Goal: Task Accomplishment & Management: Use online tool/utility

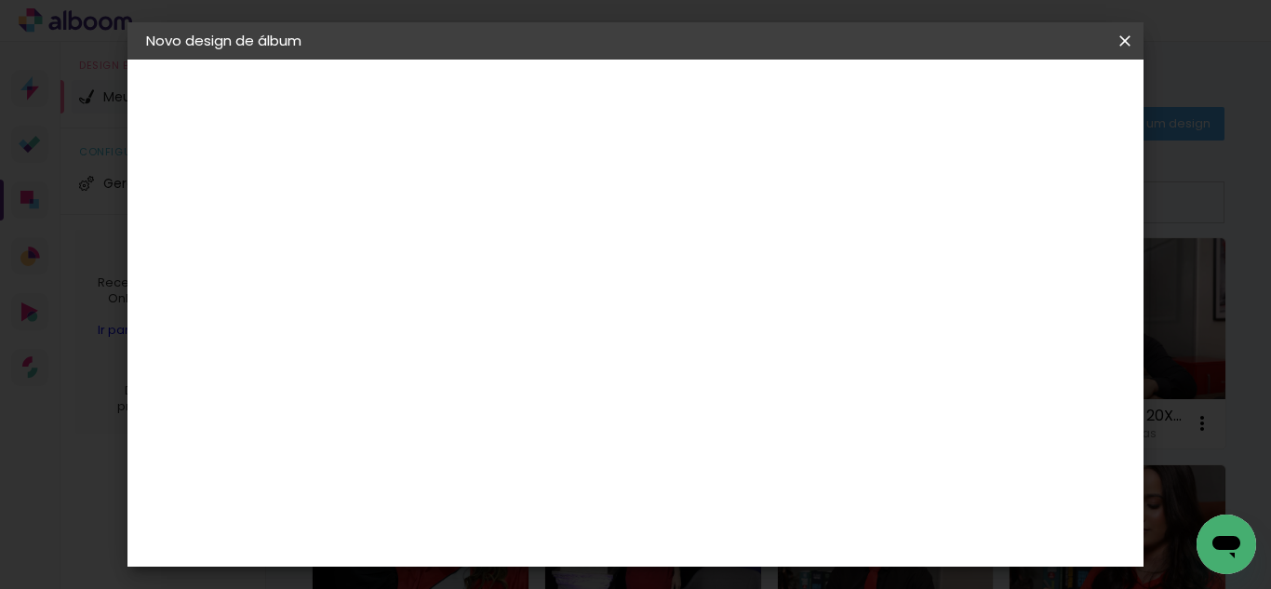
click at [450, 238] on input at bounding box center [450, 249] width 0 height 29
type input "ANA KAROLINA 20X40"
type paper-input "ANA KAROLINA 20X40"
click at [641, 108] on paper-button "Avançar" at bounding box center [595, 99] width 91 height 32
drag, startPoint x: 839, startPoint y: 292, endPoint x: 957, endPoint y: 216, distance: 140.6
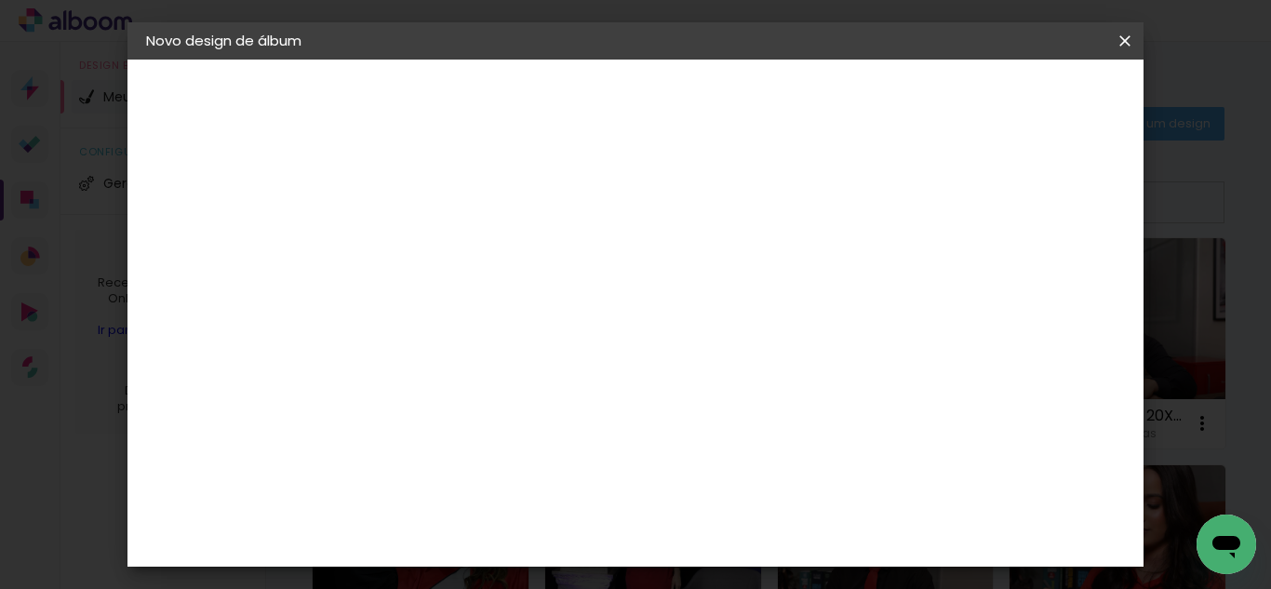
click at [0, 0] on slot "Tamanho Livre" at bounding box center [0, 0] width 0 height 0
click at [0, 0] on slot "Avançar" at bounding box center [0, 0] width 0 height 0
type input "1"
type paper-input "1"
click at [462, 220] on input "1" at bounding box center [438, 213] width 64 height 23
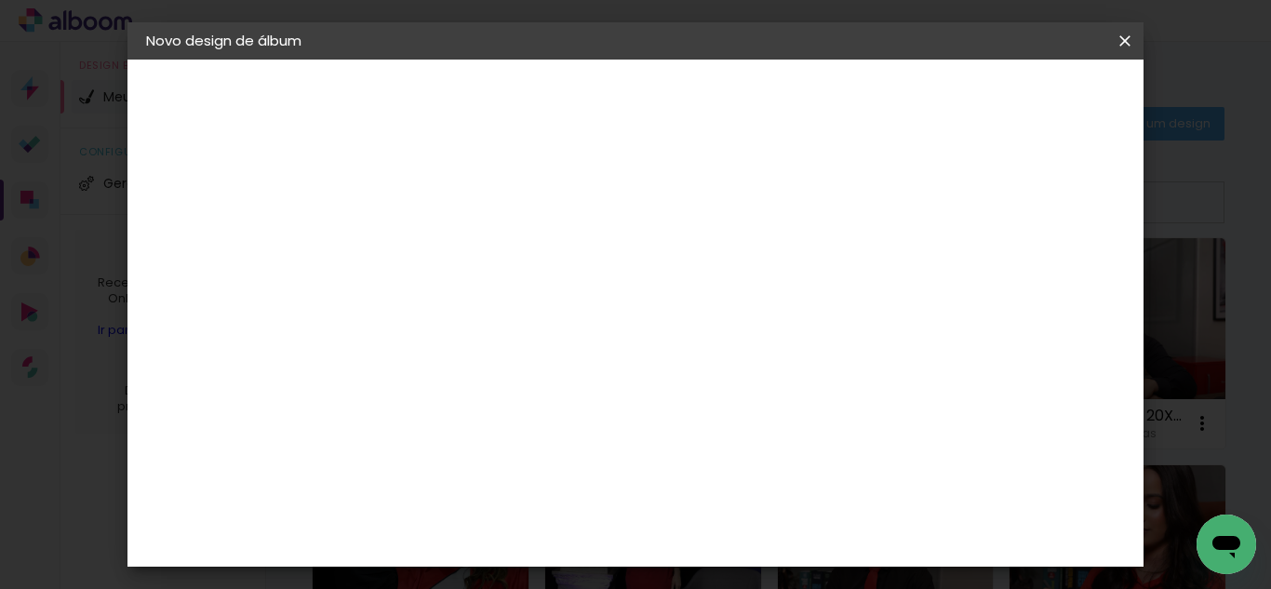
click at [990, 213] on div "Mostrar sangria" at bounding box center [978, 214] width 124 height 23
type paper-checkbox "on"
click at [1030, 273] on input "5" at bounding box center [1031, 281] width 33 height 28
type input "6"
type paper-input "6"
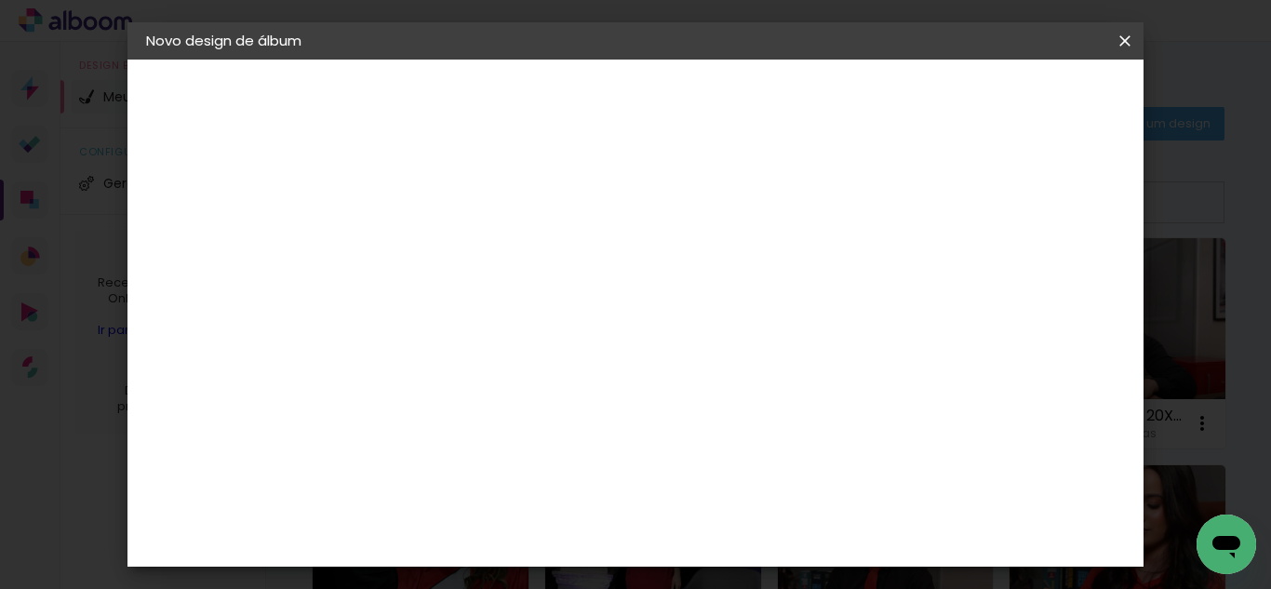
click at [1044, 275] on input "6" at bounding box center [1029, 281] width 33 height 28
type input "7"
type paper-input "7"
click at [1044, 275] on input "7" at bounding box center [1029, 281] width 33 height 28
type input "8"
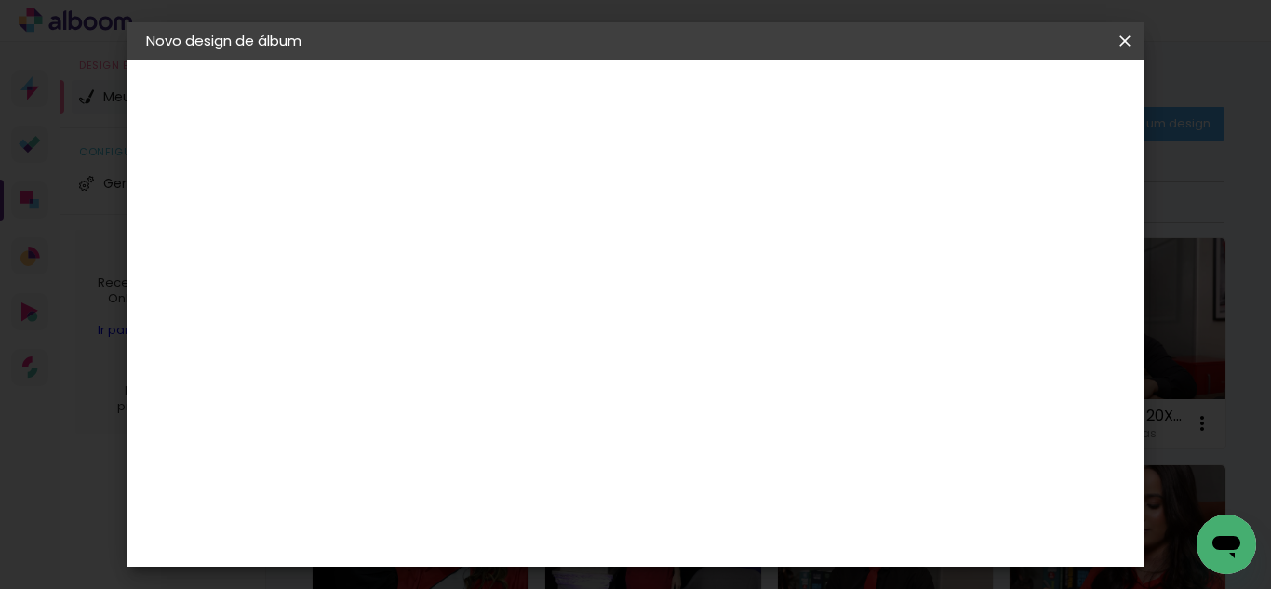
type paper-input "8"
click at [1044, 275] on input "8" at bounding box center [1028, 281] width 33 height 28
click at [1044, 275] on div "mm" at bounding box center [1058, 281] width 28 height 28
type input "9"
type paper-input "9"
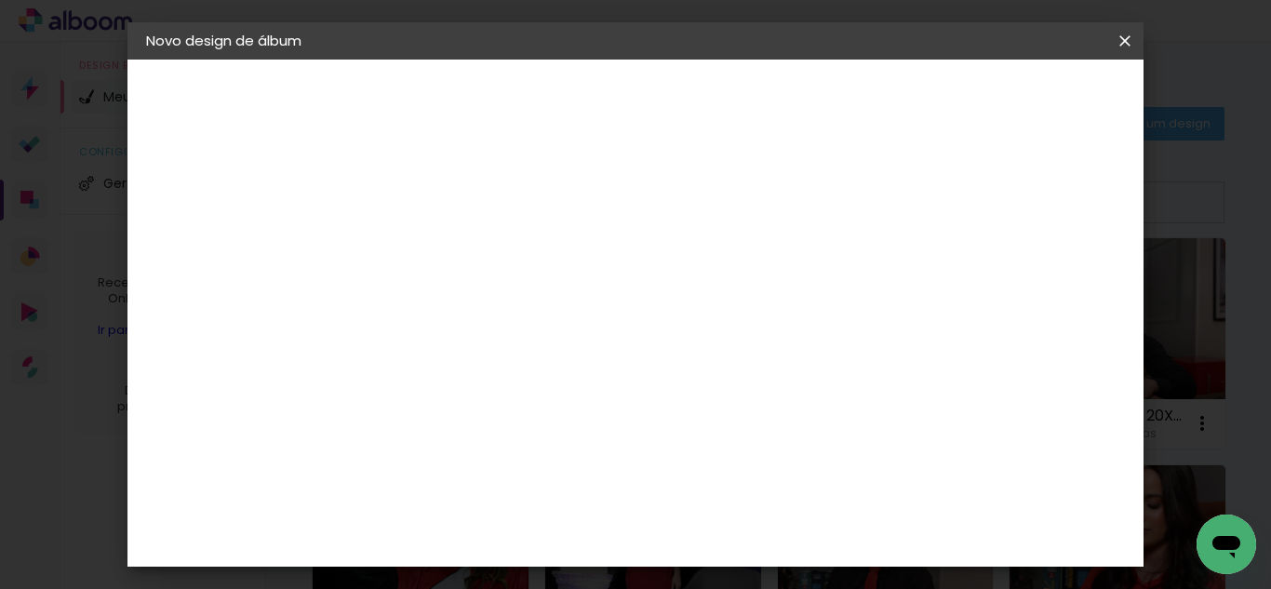
click at [1033, 273] on input "9" at bounding box center [1026, 281] width 33 height 28
type input "10"
type paper-input "10"
click at [1033, 273] on input "10" at bounding box center [1023, 281] width 33 height 28
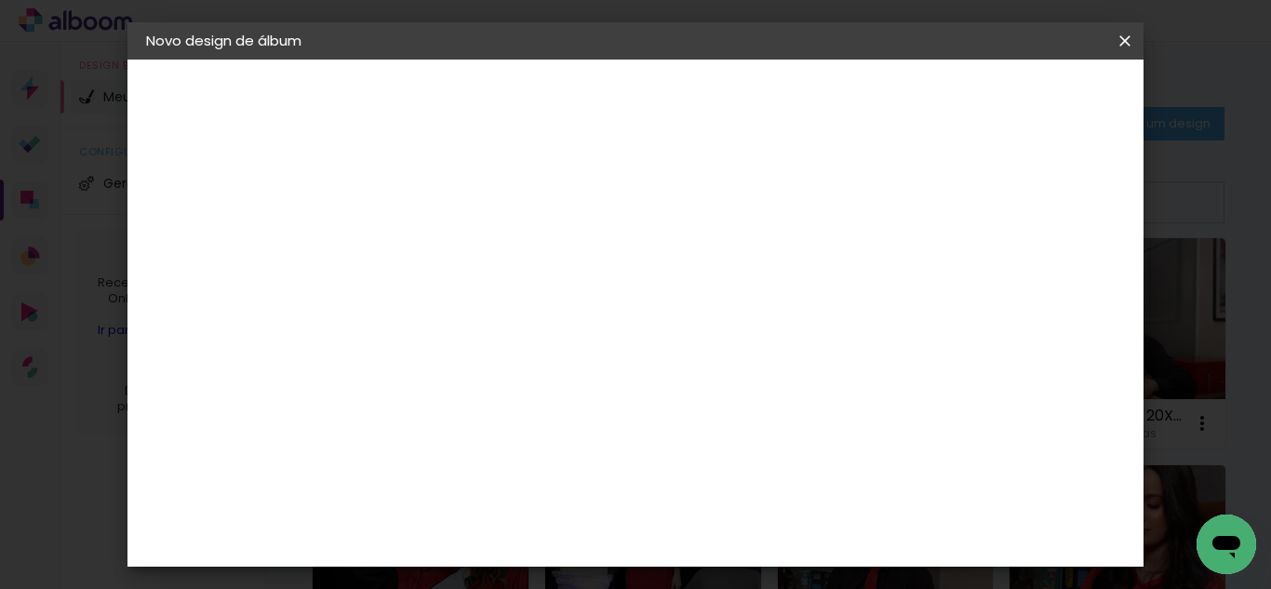
type input "9"
type paper-input "9"
click at [411, 318] on input "30" at bounding box center [391, 306] width 48 height 28
type input "3"
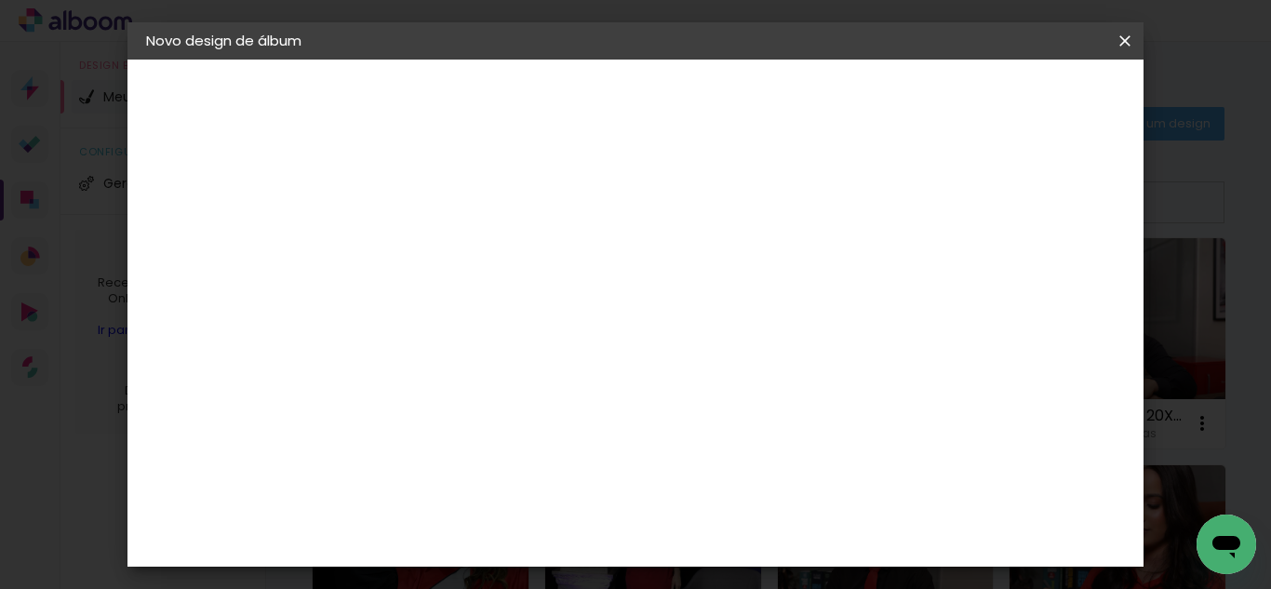
type input "20"
type paper-input "20"
click at [758, 539] on input "60" at bounding box center [737, 533] width 48 height 28
type input "6"
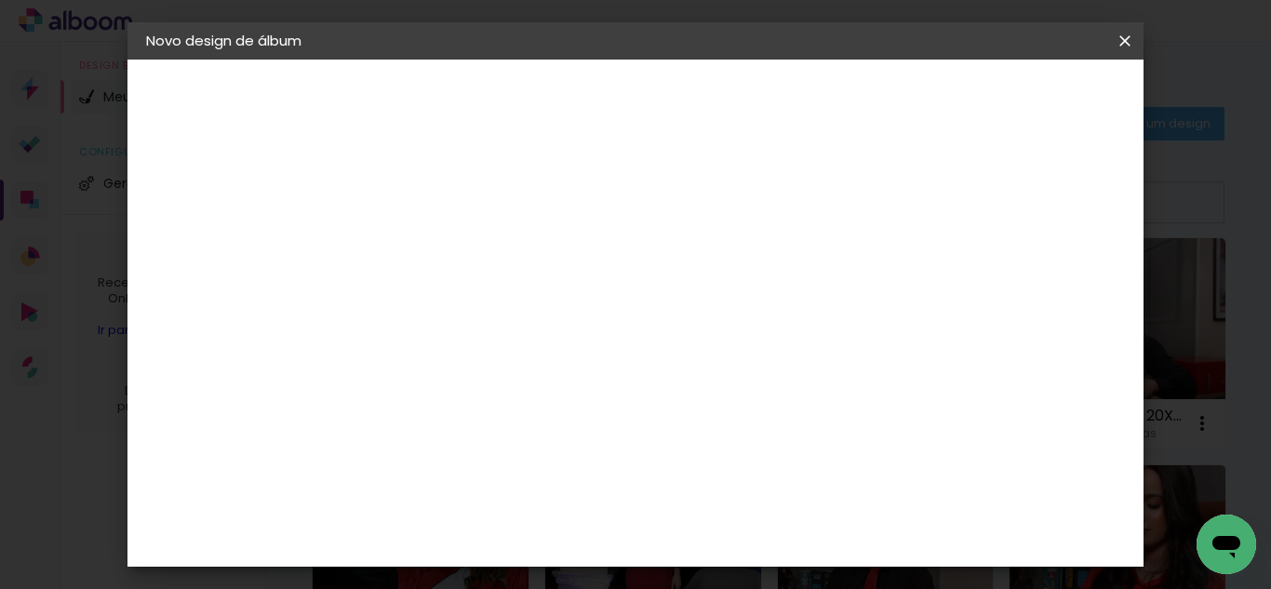
type input "40"
type paper-input "40"
click at [1027, 87] on paper-button "Iniciar design" at bounding box center [966, 99] width 122 height 32
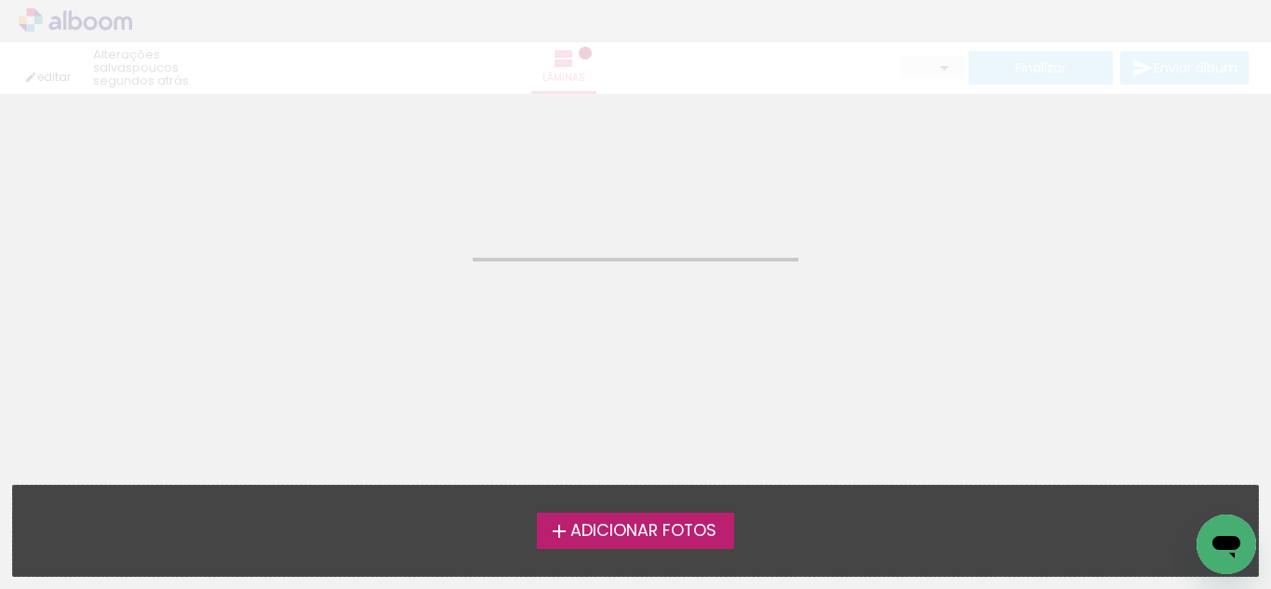
click at [635, 534] on span "Adicionar Fotos" at bounding box center [643, 531] width 146 height 17
click at [0, 0] on input "file" at bounding box center [0, 0] width 0 height 0
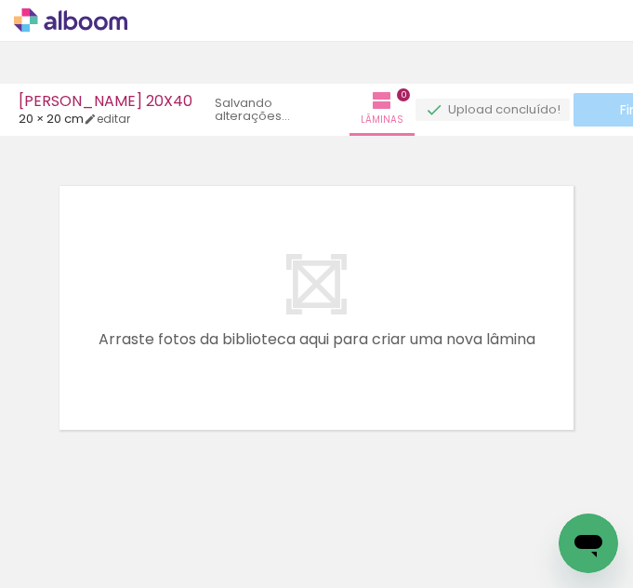
click at [371, 150] on div at bounding box center [316, 284] width 633 height 317
click at [537, 163] on div at bounding box center [316, 284] width 633 height 317
click at [316, 74] on div "› Editor de álbum" at bounding box center [316, 42] width 633 height 84
click at [378, 158] on div at bounding box center [316, 284] width 633 height 317
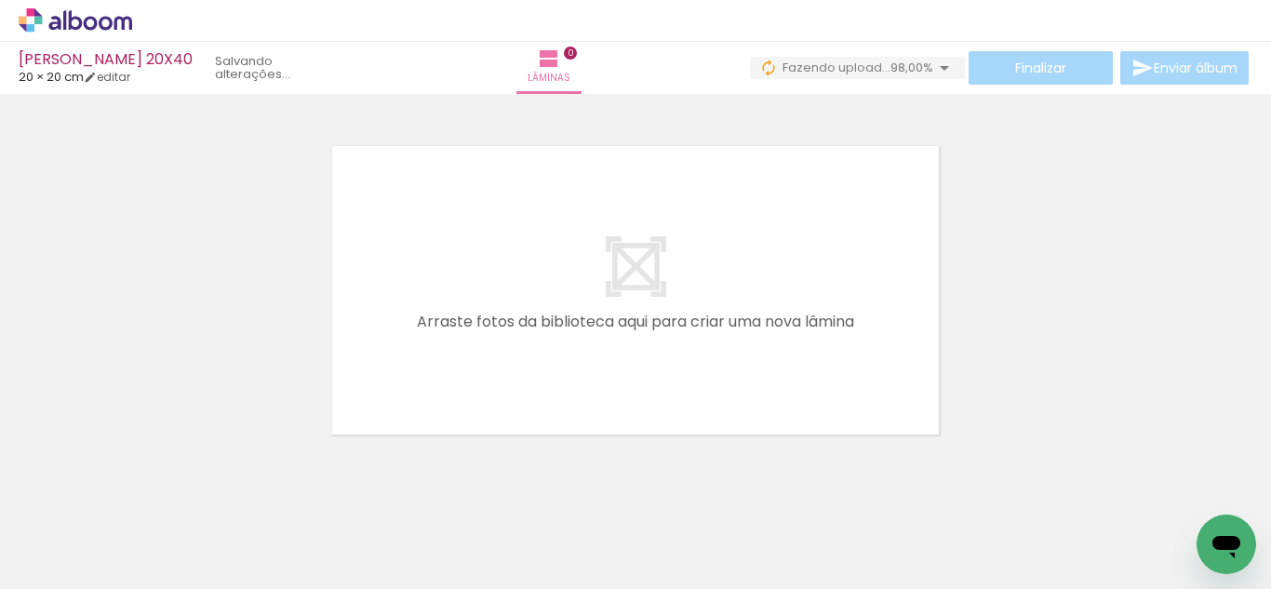
click at [1112, 180] on div at bounding box center [635, 267] width 1271 height 366
click at [890, 61] on span "96,00%" at bounding box center [911, 68] width 43 height 18
click at [931, 149] on quentale-layouter at bounding box center [635, 290] width 636 height 318
click at [917, 78] on paper-button "0 Fazendo upload... 96,00%" at bounding box center [857, 68] width 215 height 22
click at [923, 70] on span "96,00%" at bounding box center [911, 68] width 43 height 18
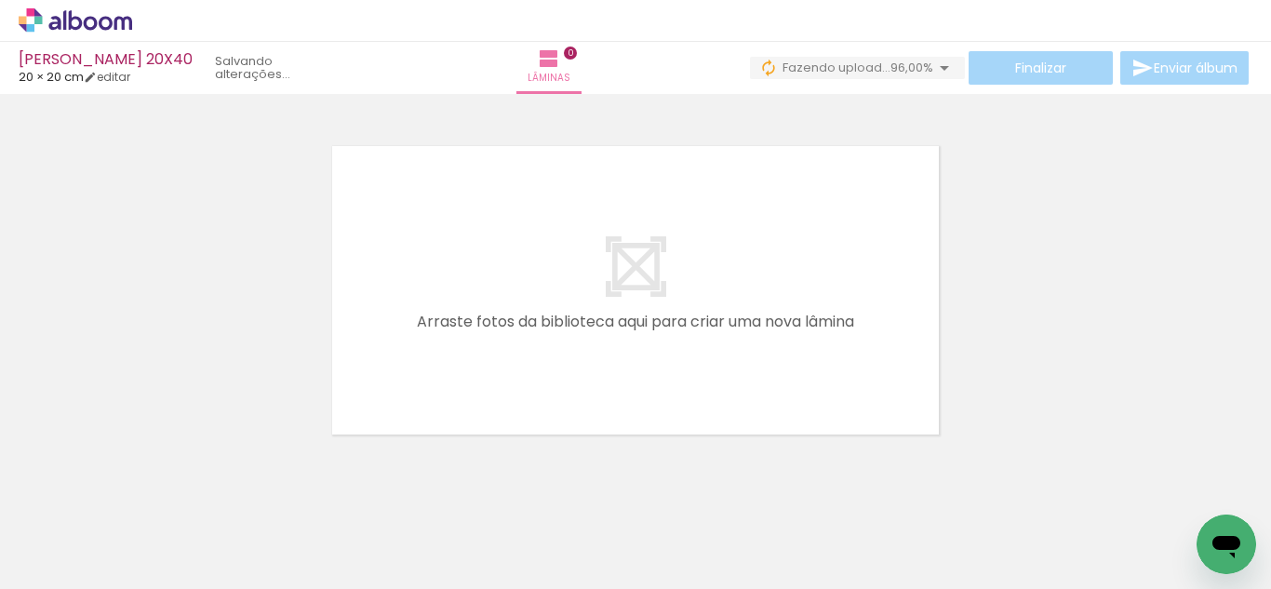
click at [997, 168] on div at bounding box center [635, 267] width 1271 height 366
click at [1055, 285] on div at bounding box center [635, 267] width 1271 height 366
click at [898, 68] on span "96,00%" at bounding box center [911, 68] width 43 height 18
click at [1013, 212] on div at bounding box center [635, 267] width 1271 height 366
click at [1003, 199] on div at bounding box center [635, 267] width 1271 height 366
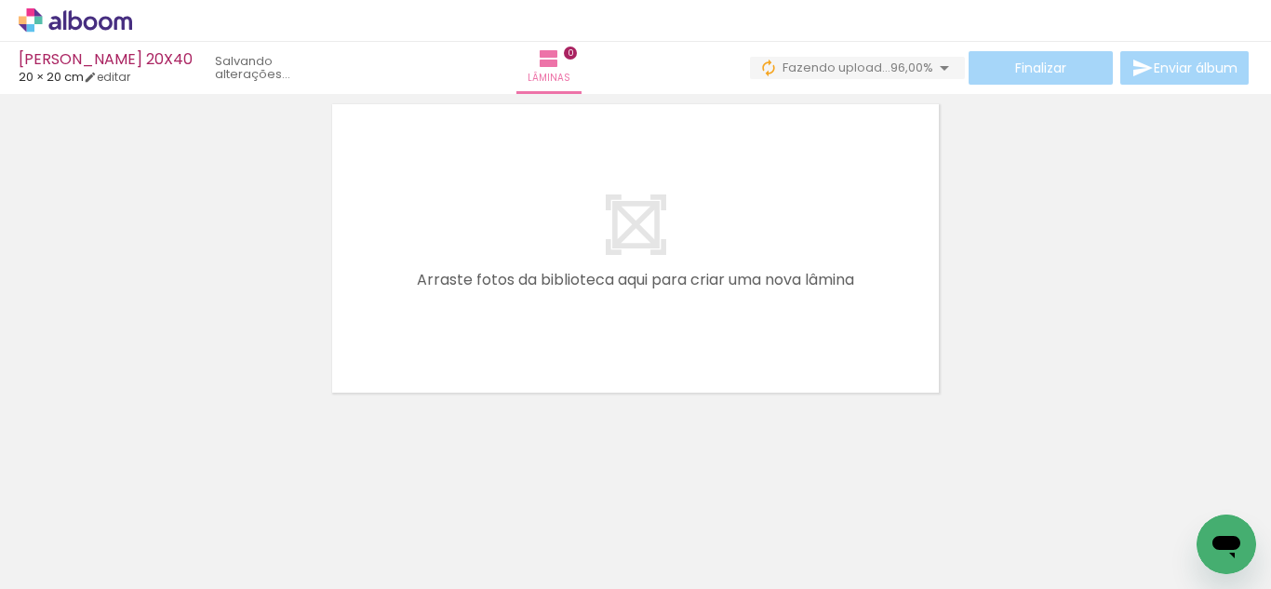
scroll to position [0, 4097]
click at [890, 72] on span "96,00%" at bounding box center [911, 68] width 43 height 18
click at [943, 76] on iron-icon at bounding box center [944, 68] width 22 height 22
click at [939, 72] on iron-icon at bounding box center [944, 68] width 22 height 22
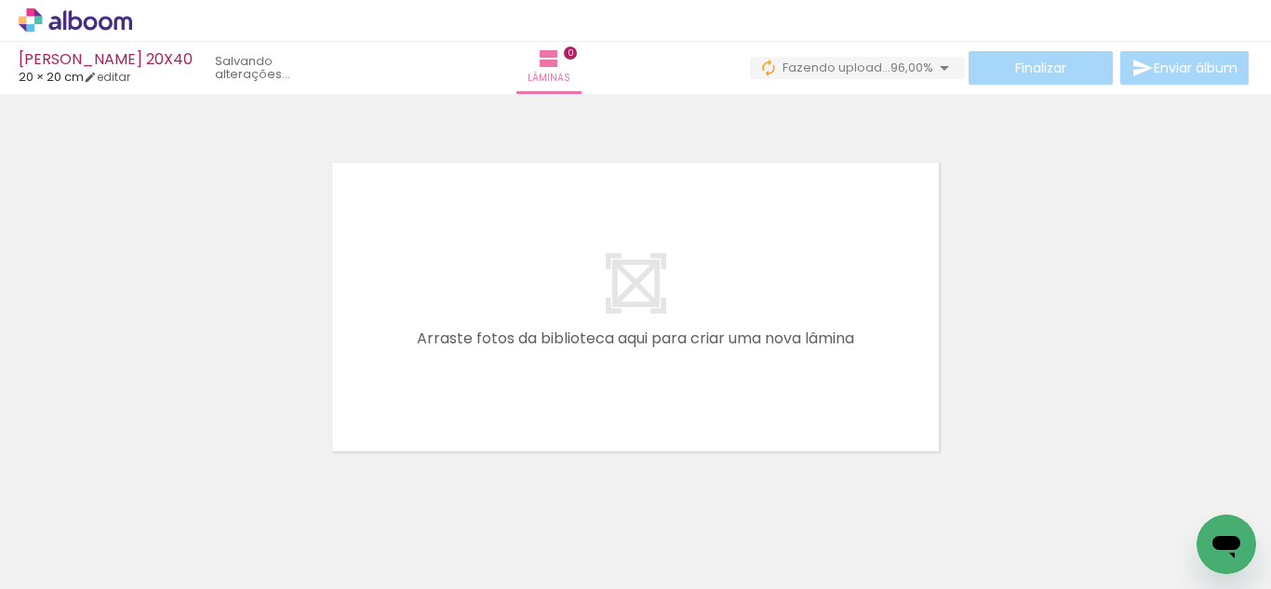
click at [122, 74] on link "editar" at bounding box center [107, 77] width 47 height 16
type input "1"
type input "20"
type input "40"
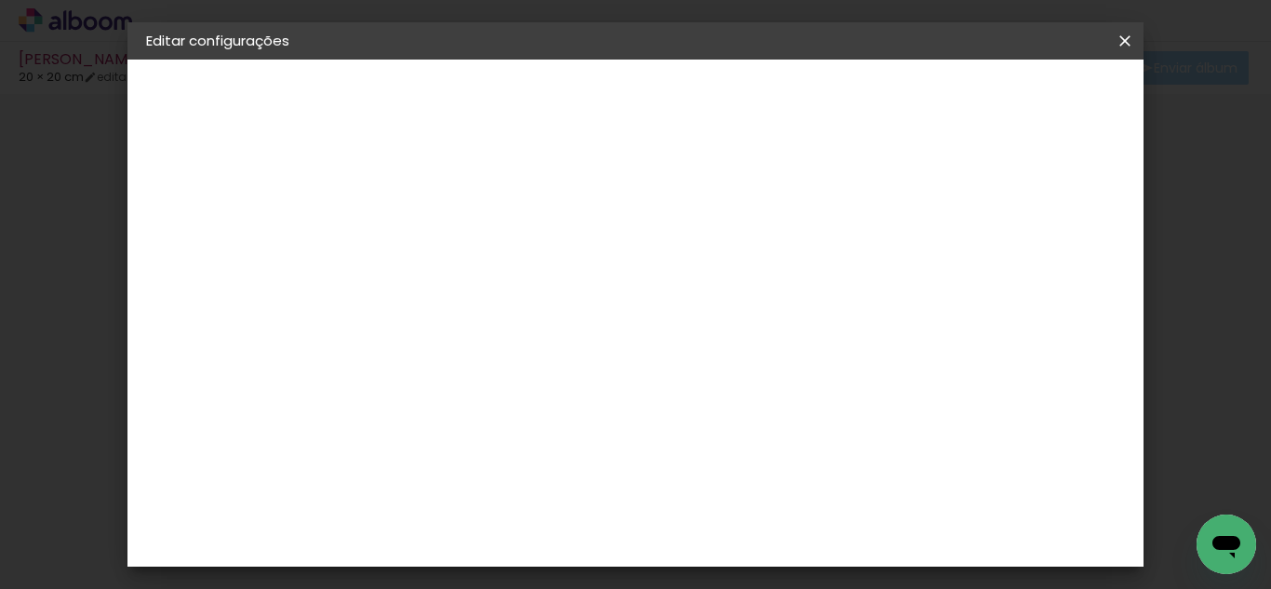
type input "10"
type paper-input "10"
click at [912, 273] on input "10" at bounding box center [902, 281] width 33 height 28
click at [803, 215] on div "mm Mostrar sangria" at bounding box center [585, 148] width 433 height 176
click at [664, 212] on div at bounding box center [655, 214] width 17 height 17
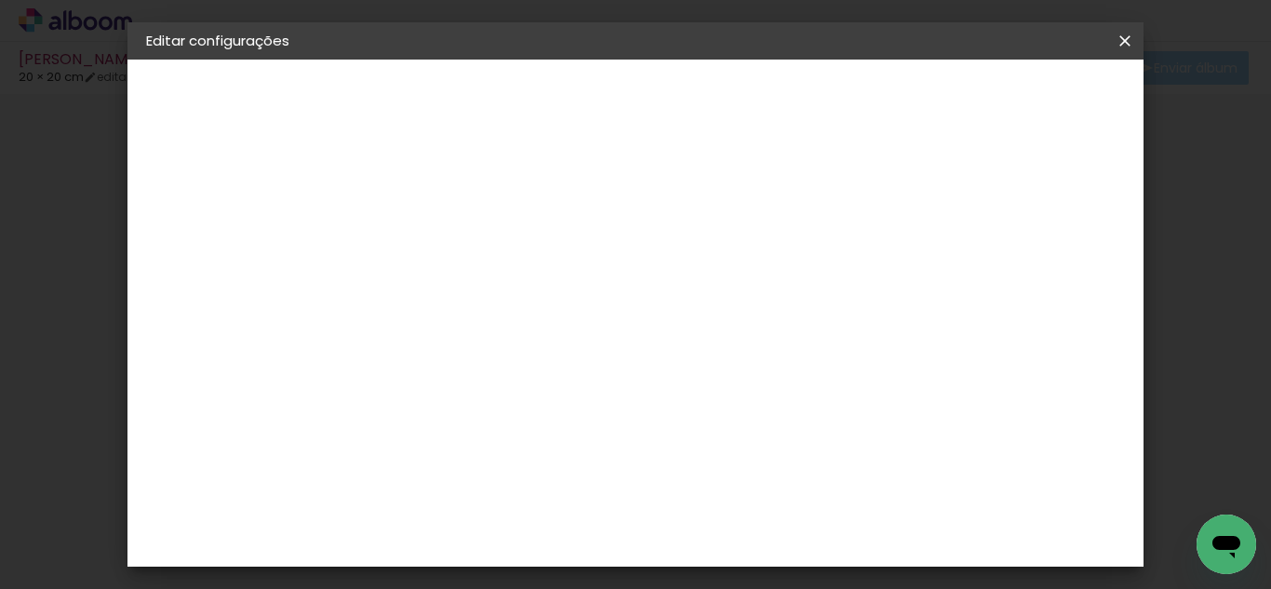
type paper-checkbox "on"
click at [775, 108] on paper-button "Salvar configurações" at bounding box center [709, 105] width 132 height 45
click at [756, 97] on span "Salvar configurações" at bounding box center [708, 105] width 95 height 26
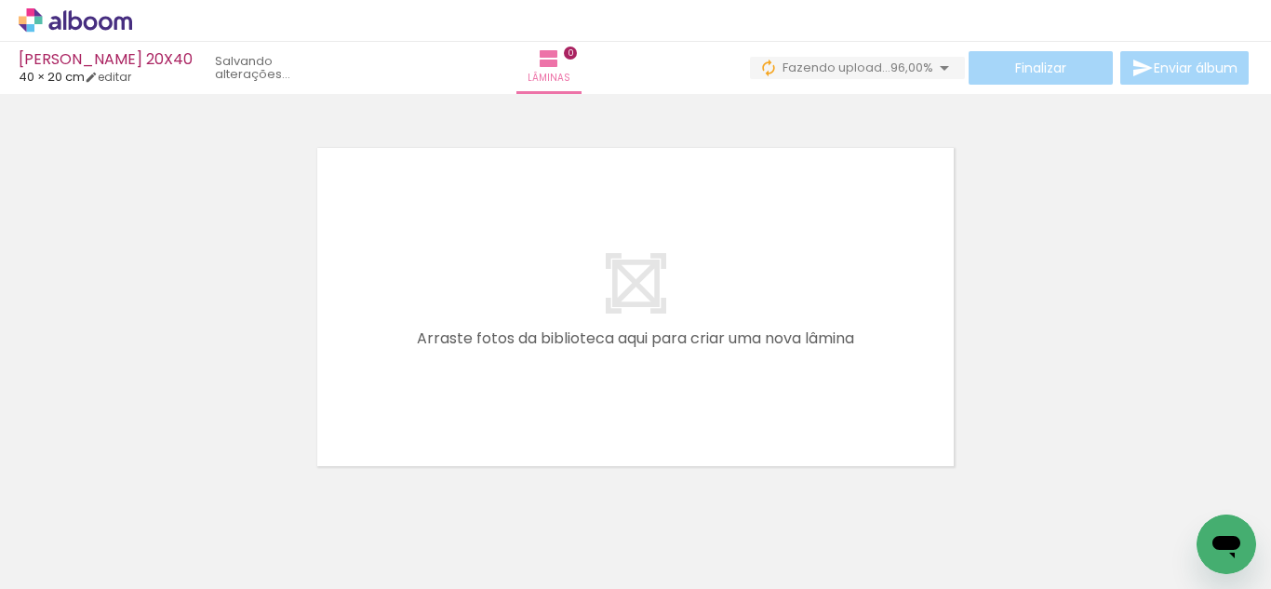
click at [975, 141] on div at bounding box center [635, 283] width 1271 height 366
click at [938, 73] on iron-icon at bounding box center [944, 68] width 22 height 22
click at [1062, 231] on div at bounding box center [635, 283] width 1271 height 366
click at [753, 57] on paper-button "0 Fazendo upload... 96,00%" at bounding box center [857, 68] width 215 height 22
click at [765, 64] on iron-icon at bounding box center [768, 68] width 19 height 19
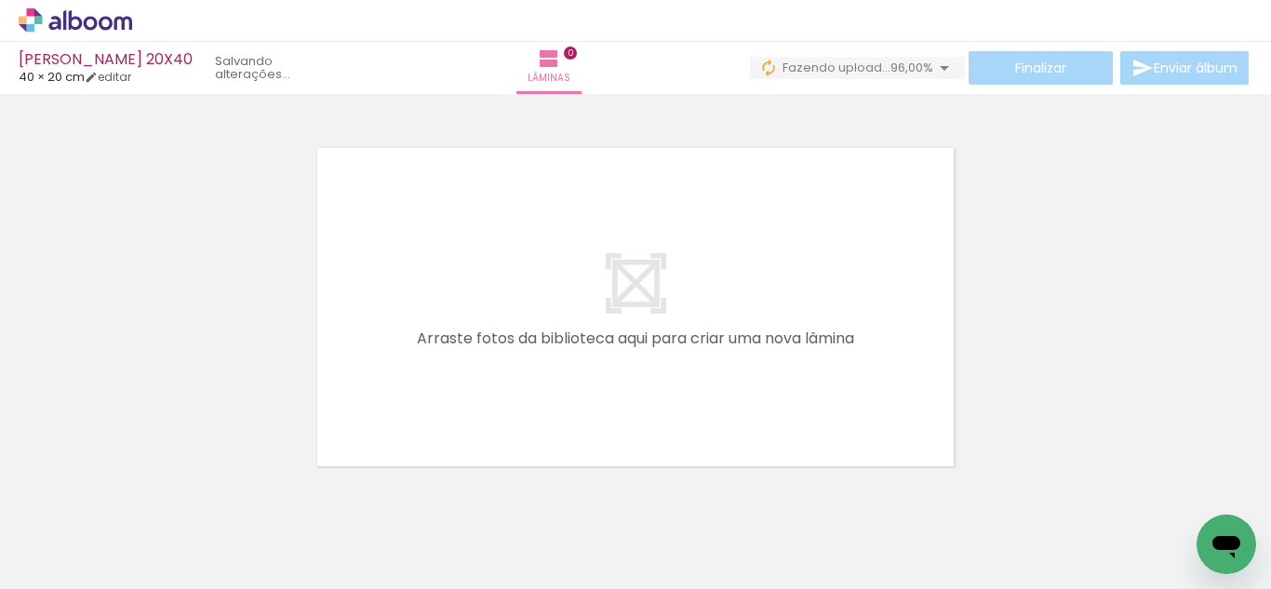
click at [947, 166] on div at bounding box center [635, 283] width 1271 height 366
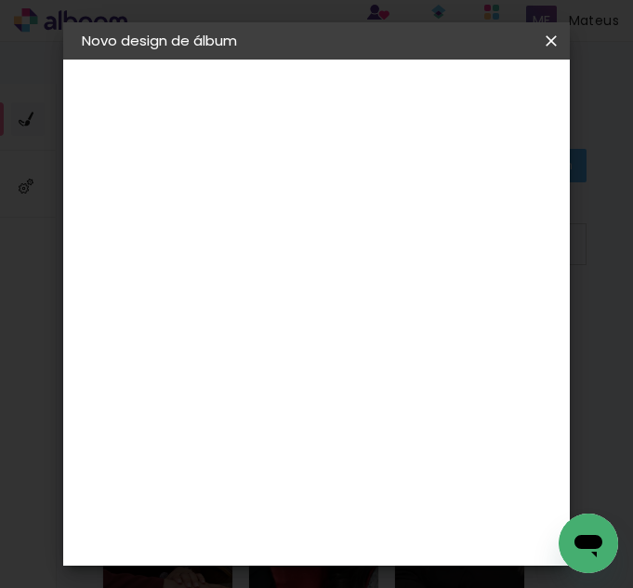
click at [386, 260] on input at bounding box center [386, 249] width 0 height 29
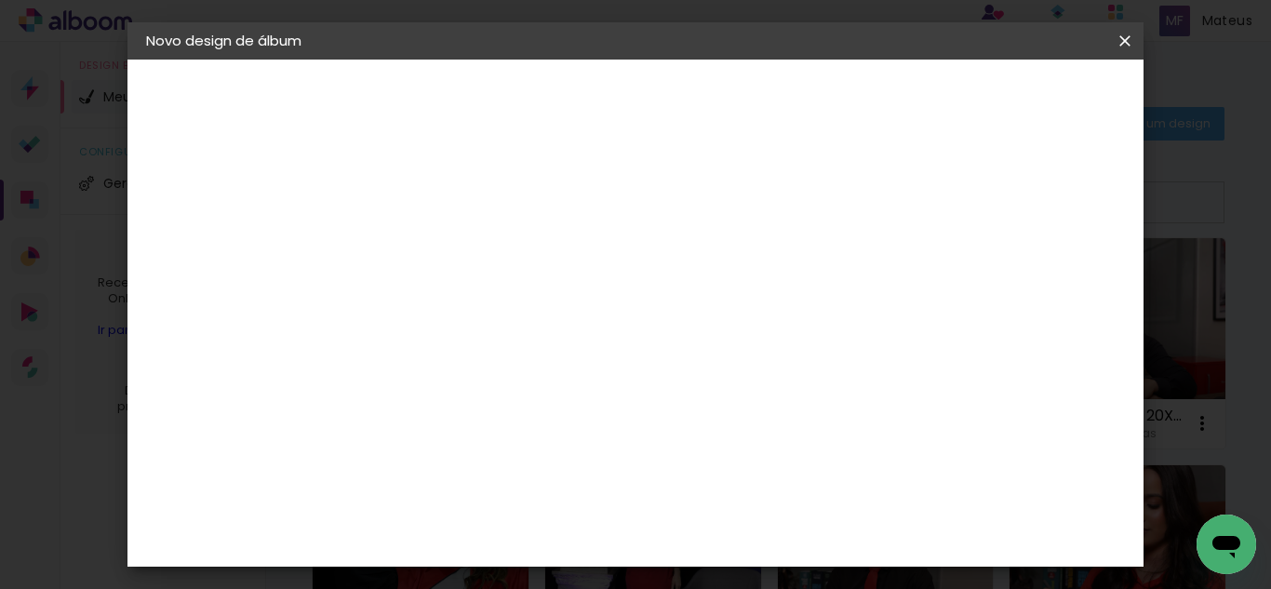
type input "PAULA 25X50"
type paper-input "PAULA 25X50"
click at [641, 109] on paper-button "Avançar" at bounding box center [595, 99] width 91 height 32
click at [798, 264] on paper-item "Tamanho Livre" at bounding box center [709, 282] width 179 height 41
click at [0, 0] on slot "Avançar" at bounding box center [0, 0] width 0 height 0
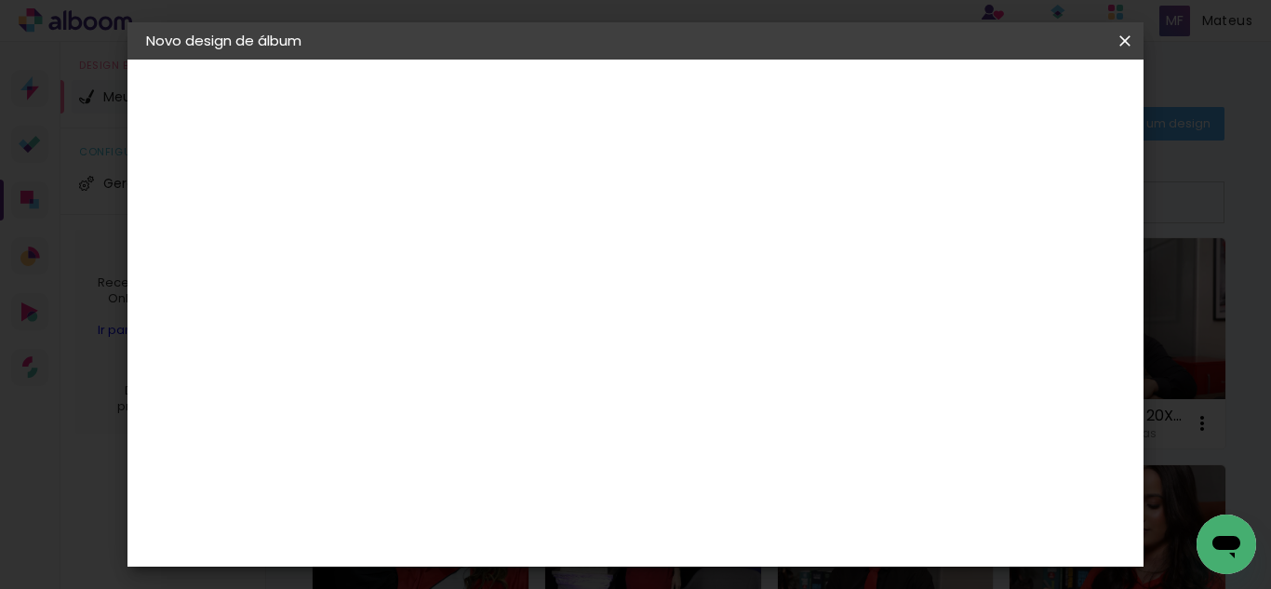
type input "1"
type paper-input "1"
click at [459, 218] on input "1" at bounding box center [438, 213] width 64 height 23
click at [916, 218] on div at bounding box center [908, 214] width 17 height 17
type paper-checkbox "on"
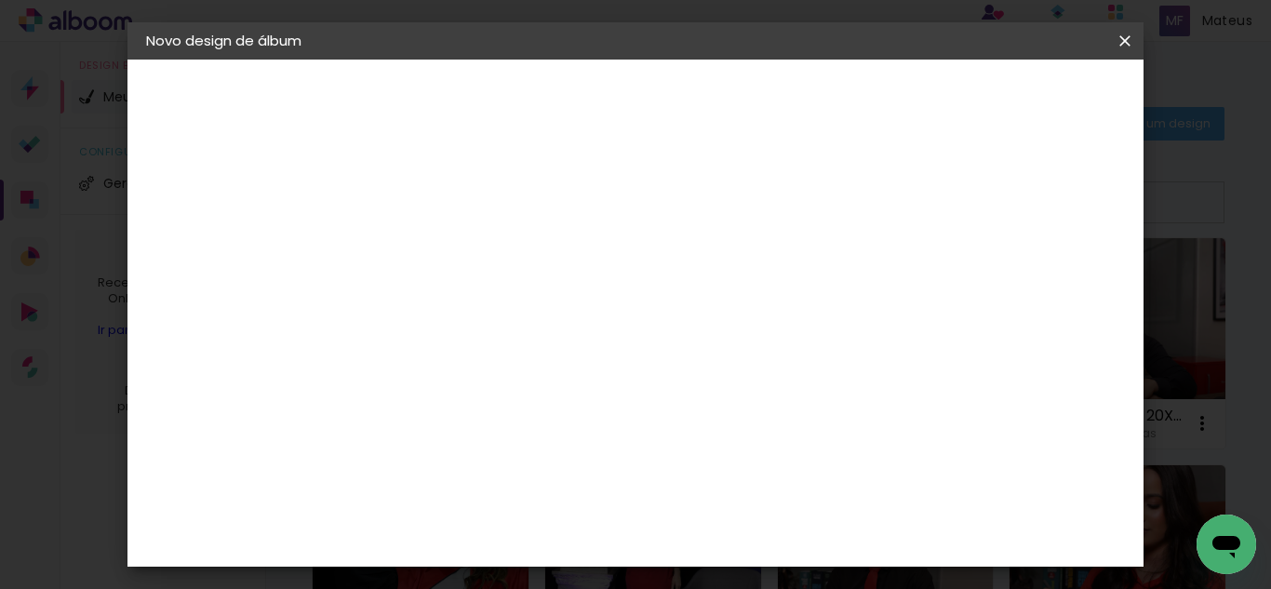
type input "6"
type paper-input "6"
click at [1044, 273] on input "6" at bounding box center [1031, 281] width 33 height 28
type input "7"
type paper-input "7"
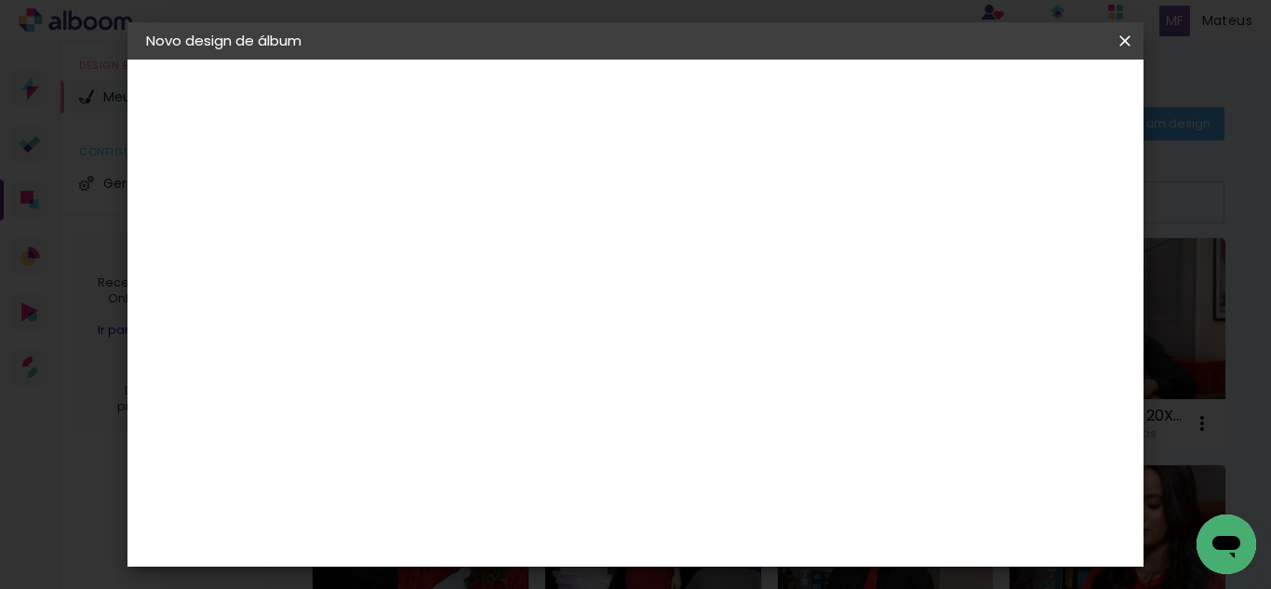
click at [1044, 273] on input "7" at bounding box center [1028, 281] width 33 height 28
type input "8"
type paper-input "8"
click at [1044, 273] on input "8" at bounding box center [1028, 281] width 33 height 28
click at [1044, 273] on div "mm" at bounding box center [1058, 281] width 28 height 28
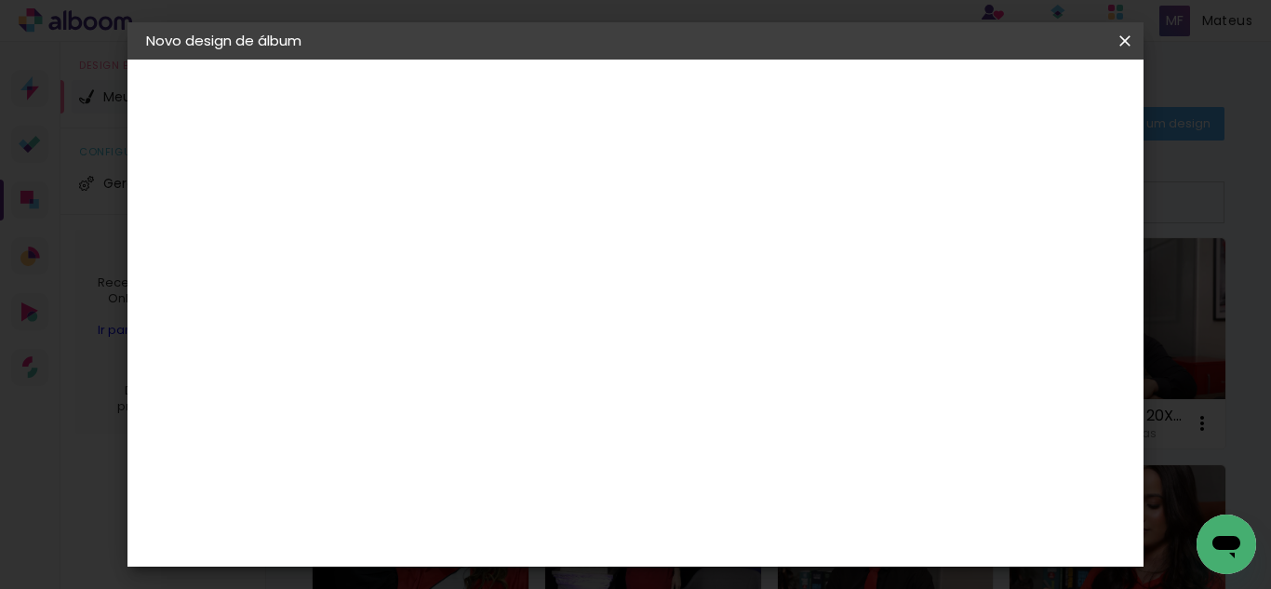
click at [1044, 273] on div "mm" at bounding box center [1058, 281] width 28 height 28
type input "9"
type paper-input "9"
click at [1033, 273] on input "9" at bounding box center [1026, 281] width 33 height 28
type input "10"
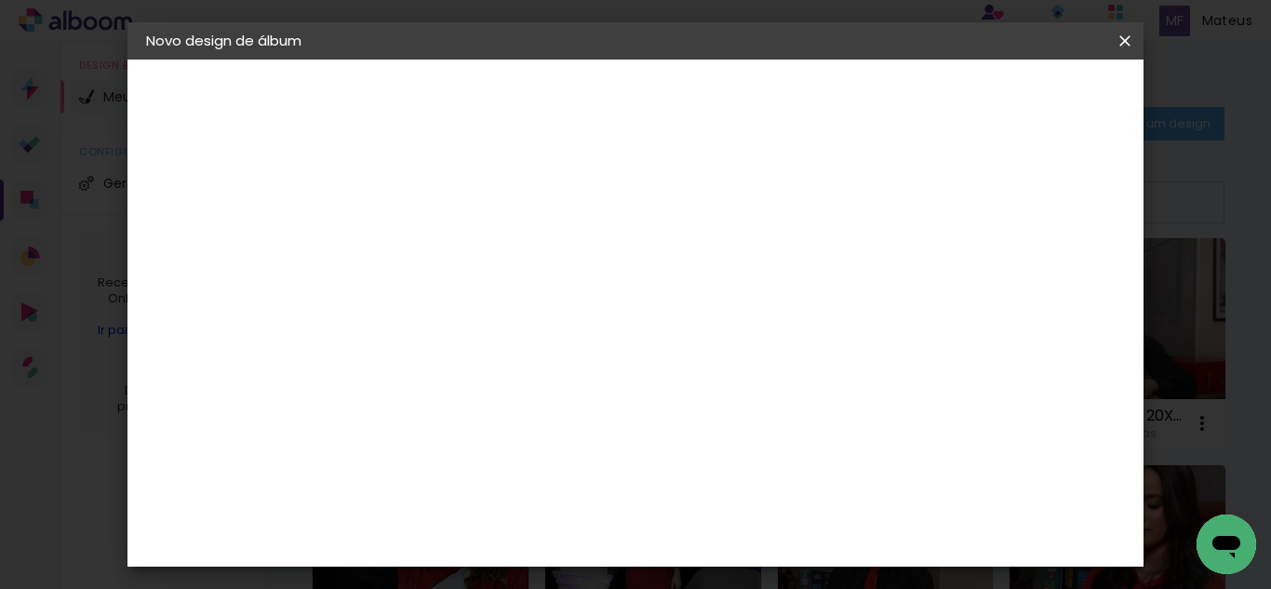
type paper-input "10"
click at [1033, 273] on input "10" at bounding box center [1023, 281] width 33 height 28
click at [1055, 350] on div "30 cm cm cm mm A maioria das encadernadoras sugere 5mm de sangria." at bounding box center [712, 309] width 686 height 149
click at [419, 310] on div "cm" at bounding box center [427, 304] width 22 height 28
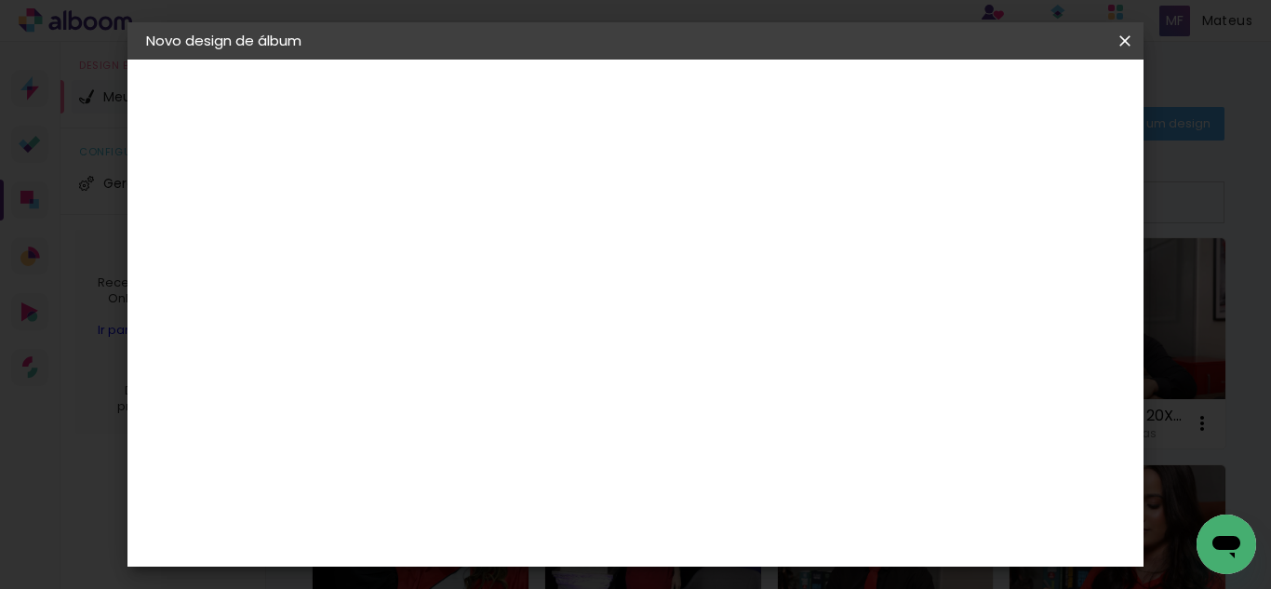
type input "3"
type input "25"
type paper-input "25"
click at [748, 544] on input "60" at bounding box center [737, 533] width 48 height 28
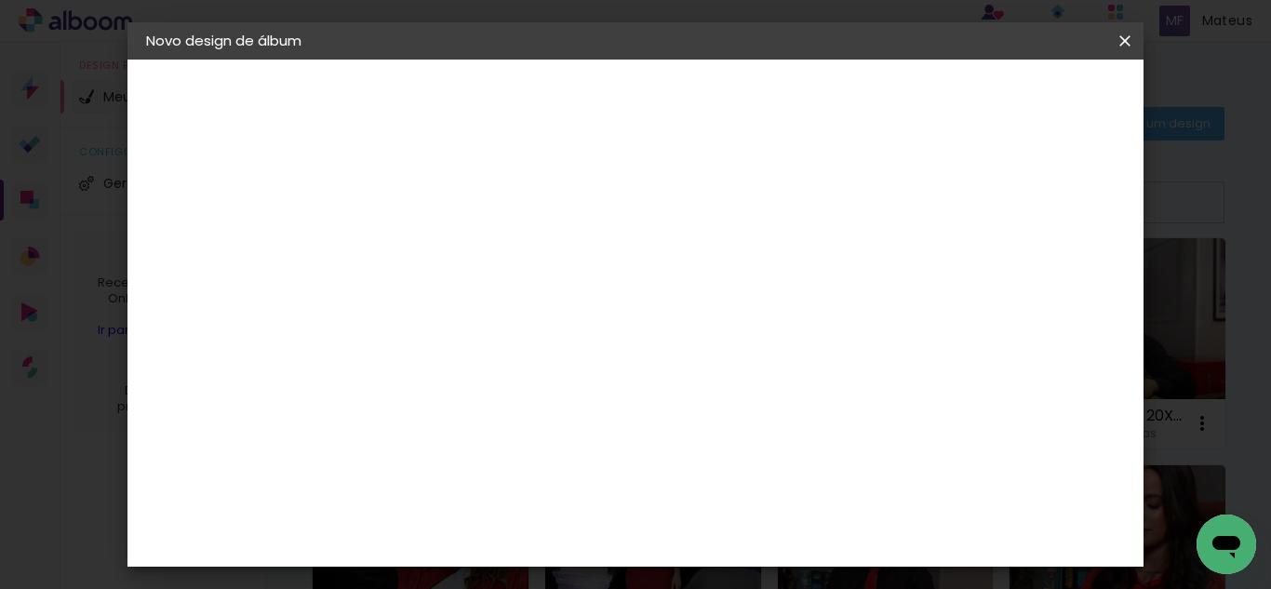
scroll to position [423, 0]
type input "50"
type paper-input "50"
click at [1027, 87] on paper-button "Iniciar design" at bounding box center [966, 99] width 122 height 32
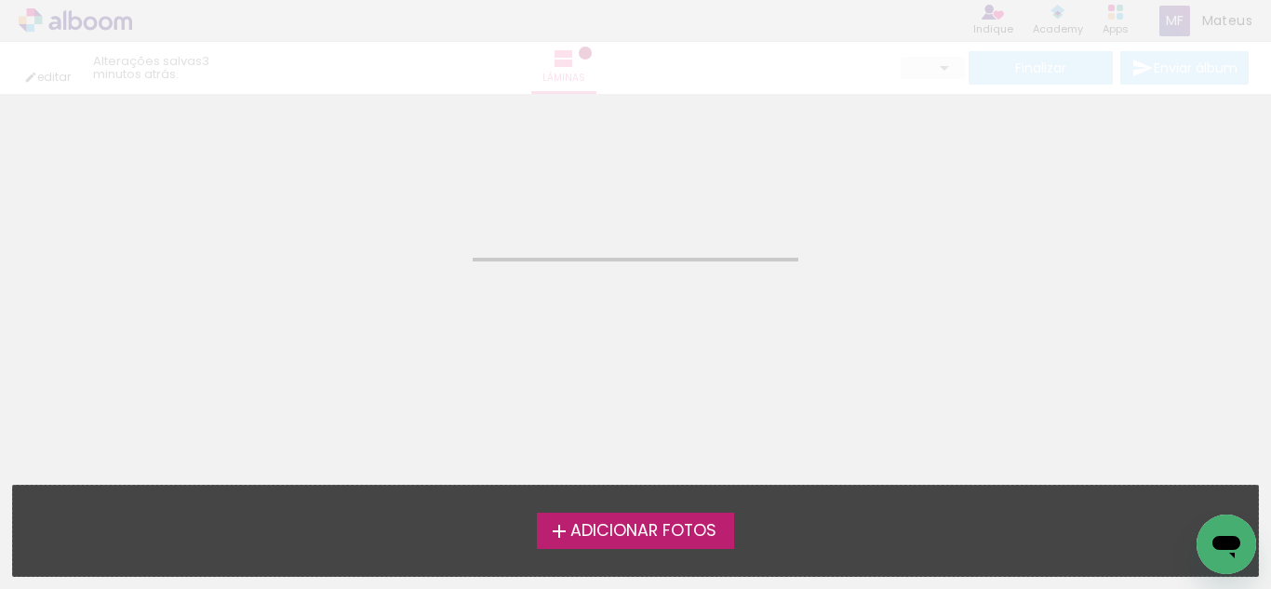
click at [646, 523] on span "Adicionar Fotos" at bounding box center [643, 531] width 146 height 17
click at [0, 0] on input "file" at bounding box center [0, 0] width 0 height 0
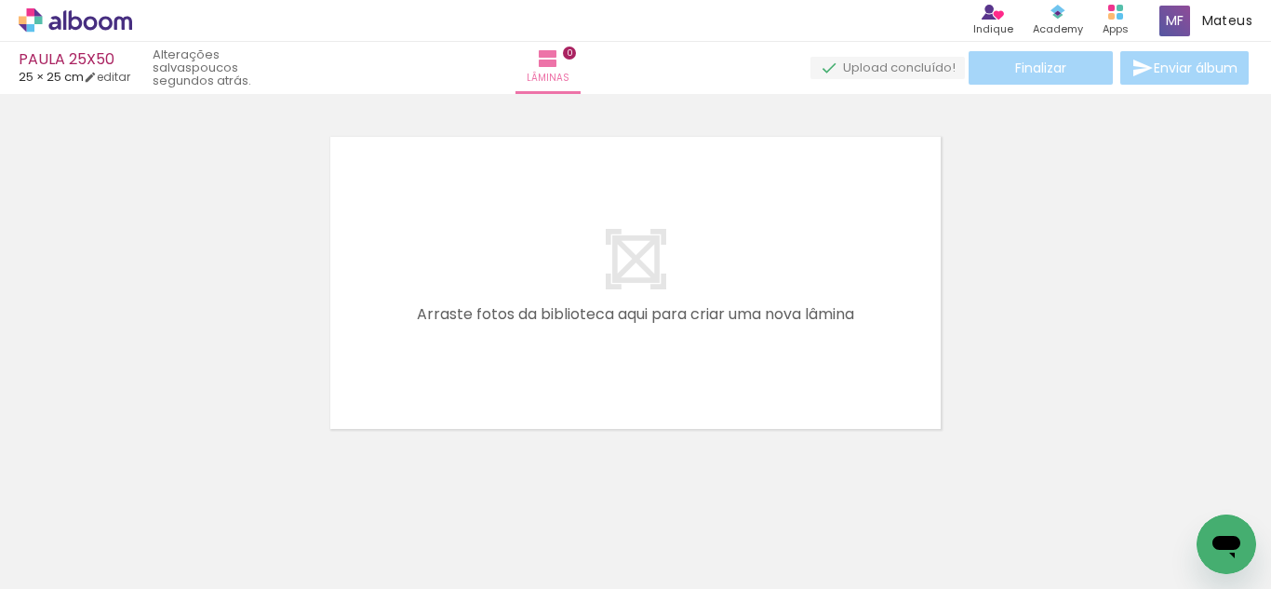
click at [906, 154] on quentale-layouter at bounding box center [635, 283] width 636 height 318
